Goal: Find specific page/section: Find specific page/section

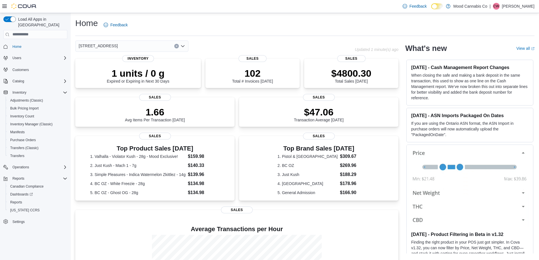
click at [183, 44] on icon "Open list of options" at bounding box center [182, 46] width 5 height 5
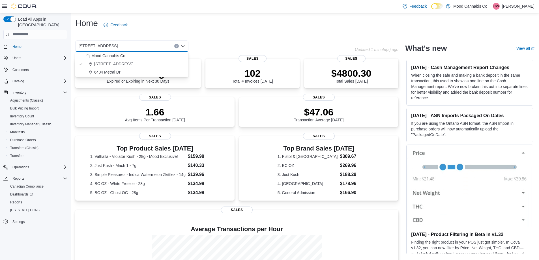
click at [110, 71] on span "6404 Metral Dr" at bounding box center [107, 72] width 26 height 6
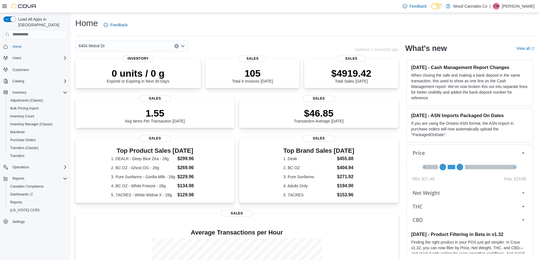
click at [182, 45] on icon "Open list of options" at bounding box center [182, 46] width 5 height 5
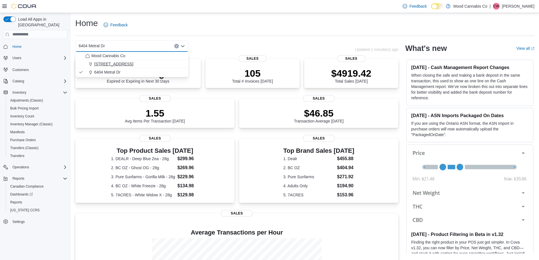
click at [117, 62] on span "[STREET_ADDRESS]" at bounding box center [113, 64] width 39 height 6
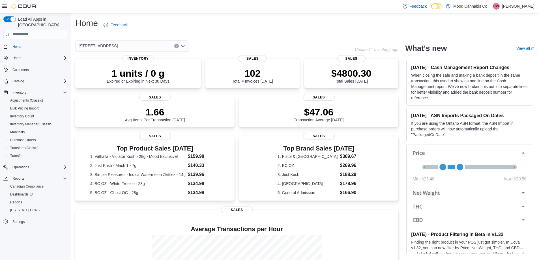
click at [183, 46] on icon "Open list of options" at bounding box center [182, 46] width 5 height 5
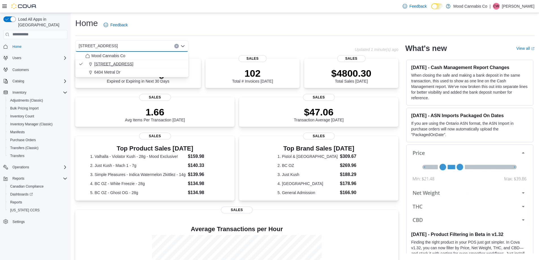
click at [113, 63] on span "[STREET_ADDRESS]" at bounding box center [113, 64] width 39 height 6
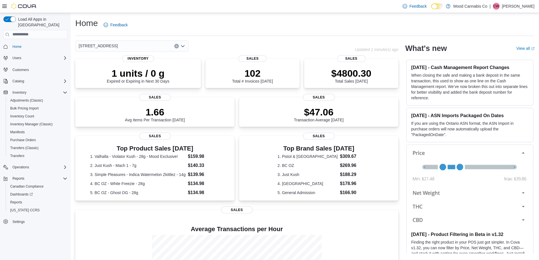
click at [182, 46] on icon "Open list of options" at bounding box center [182, 46] width 5 height 5
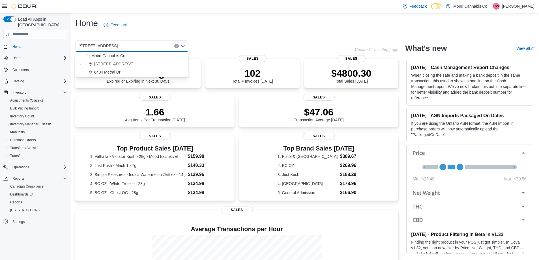
click at [113, 70] on span "6404 Metral Dr" at bounding box center [107, 72] width 26 height 6
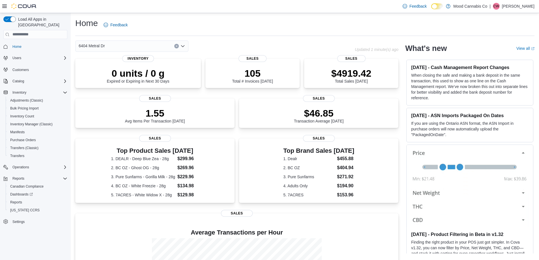
click at [213, 29] on div "Home Feedback" at bounding box center [304, 25] width 459 height 15
click at [183, 44] on icon "Open list of options" at bounding box center [182, 46] width 5 height 5
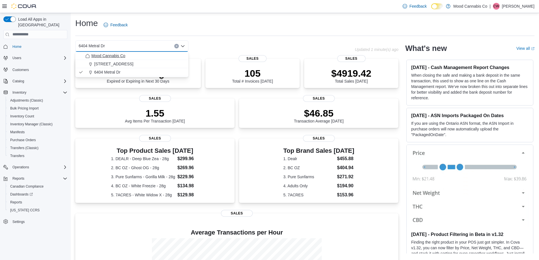
click at [108, 55] on span "Mood Cannabis Co" at bounding box center [108, 56] width 34 height 6
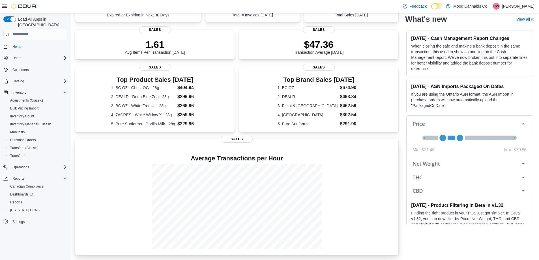
scroll to position [81, 0]
